Goal: Navigation & Orientation: Find specific page/section

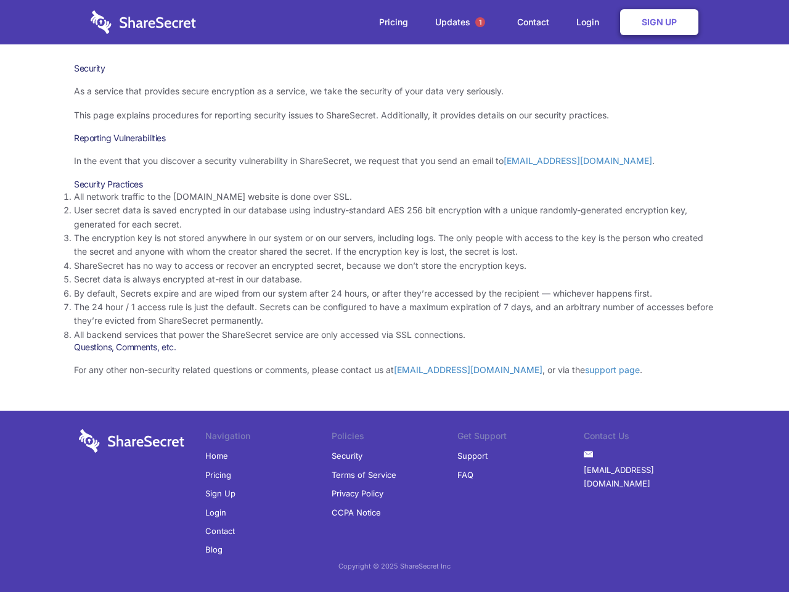
click at [395, 296] on li "By default, Secrets expire and are wiped from our system after 24 hours, or aft…" at bounding box center [394, 294] width 641 height 14
click at [480, 22] on span "1" at bounding box center [480, 22] width 10 height 10
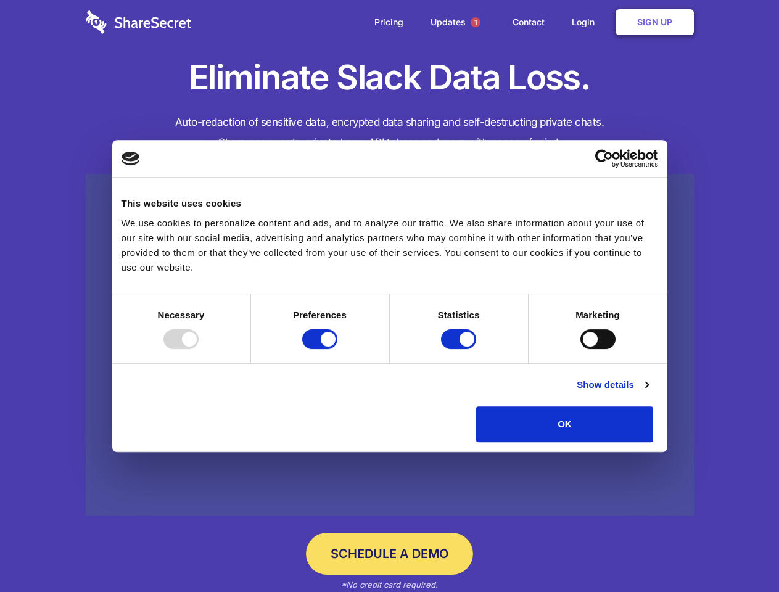
click at [199, 349] on div at bounding box center [180, 339] width 35 height 20
click at [337, 349] on input "Preferences" at bounding box center [319, 339] width 35 height 20
checkbox input "false"
click at [460, 349] on input "Statistics" at bounding box center [458, 339] width 35 height 20
checkbox input "false"
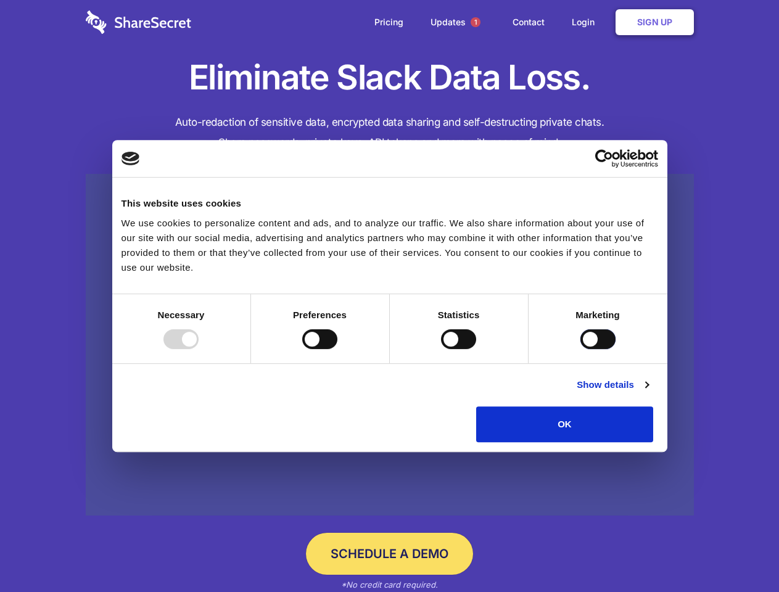
click at [580, 349] on input "Marketing" at bounding box center [597, 339] width 35 height 20
checkbox input "true"
click at [648, 392] on link "Show details" at bounding box center [612, 384] width 72 height 15
click at [0, 0] on div "Preferences 4 Preference cookies enable a website to remember information that …" at bounding box center [0, 0] width 0 height 0
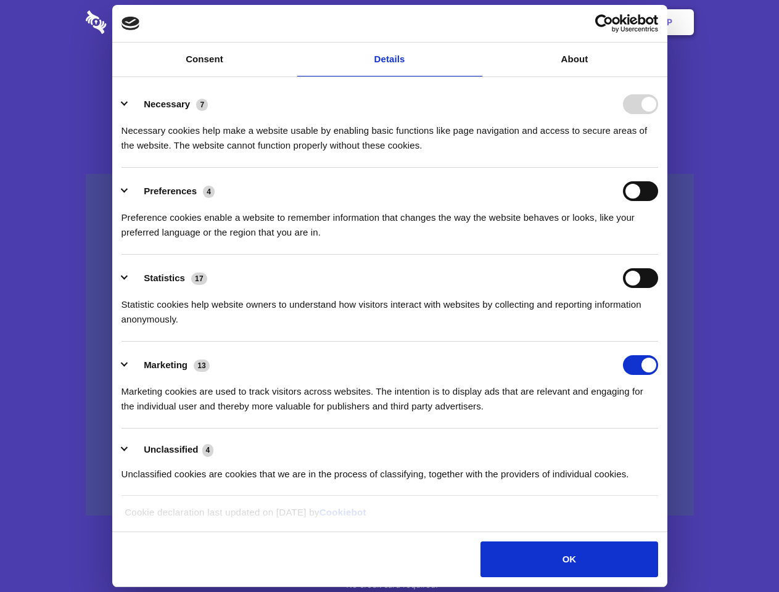
click at [475, 22] on span "1" at bounding box center [475, 22] width 10 height 10
